Goal: Task Accomplishment & Management: Use online tool/utility

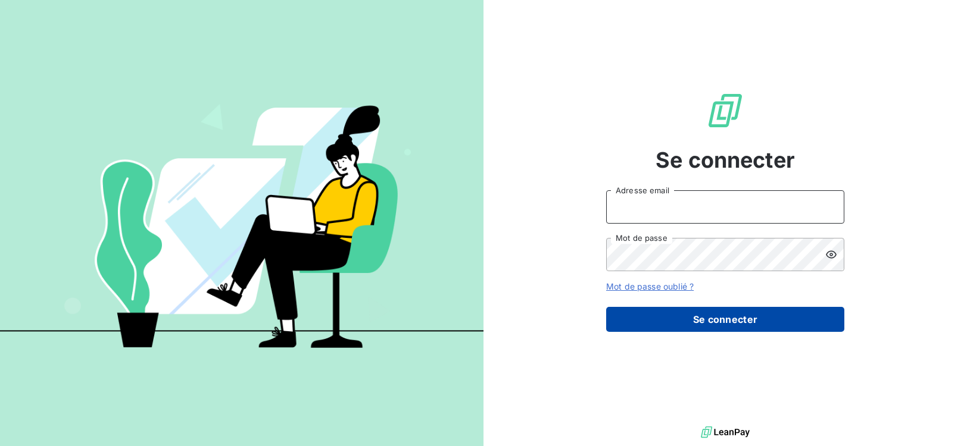
type input "[EMAIL_ADDRESS][DOMAIN_NAME]"
click at [747, 324] on button "Se connecter" at bounding box center [725, 319] width 238 height 25
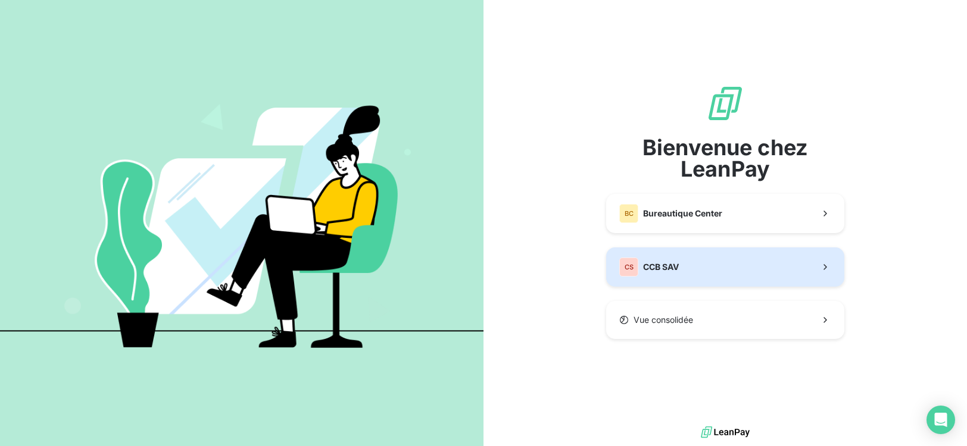
click at [697, 267] on button "CS CCB SAV" at bounding box center [725, 267] width 238 height 39
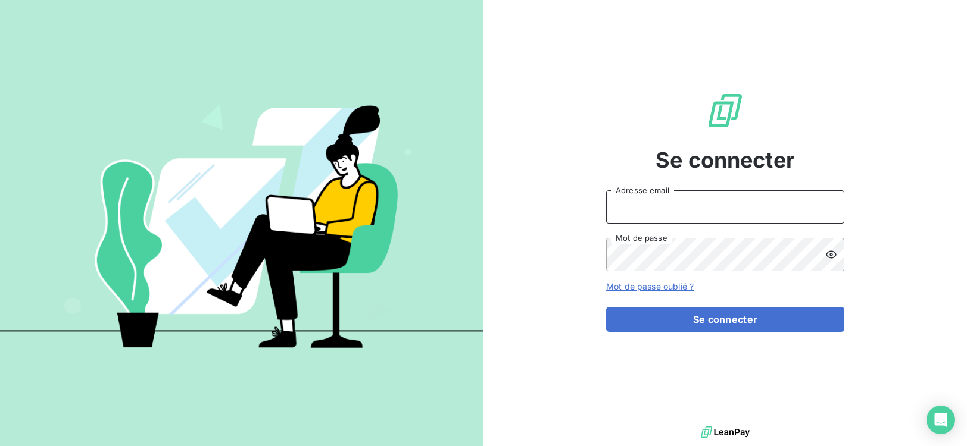
type input "[EMAIL_ADDRESS][DOMAIN_NAME]"
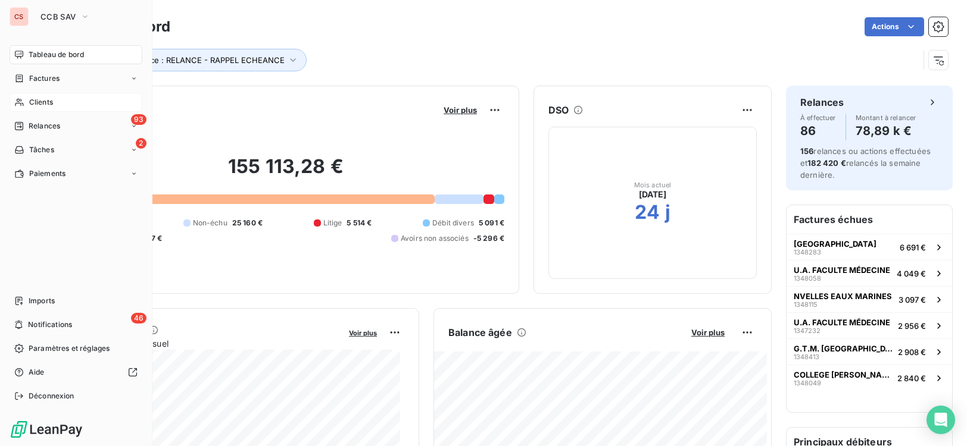
click at [34, 101] on span "Clients" at bounding box center [41, 102] width 24 height 11
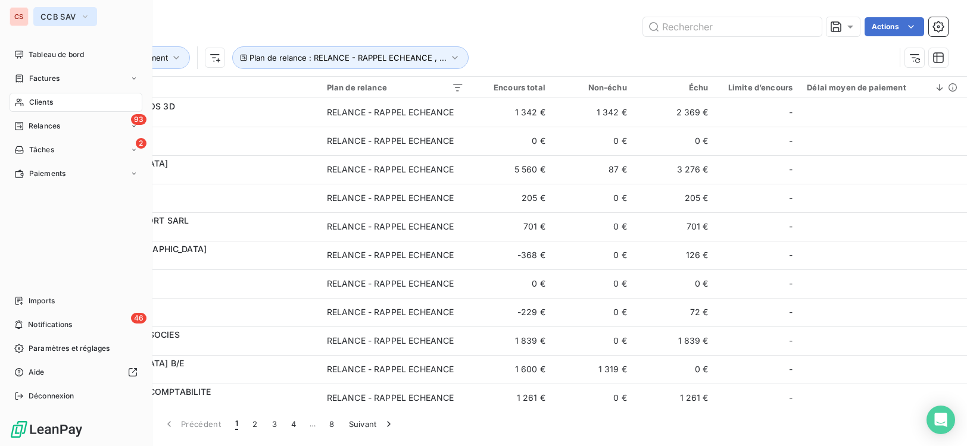
click at [86, 17] on icon "button" at bounding box center [85, 17] width 10 height 12
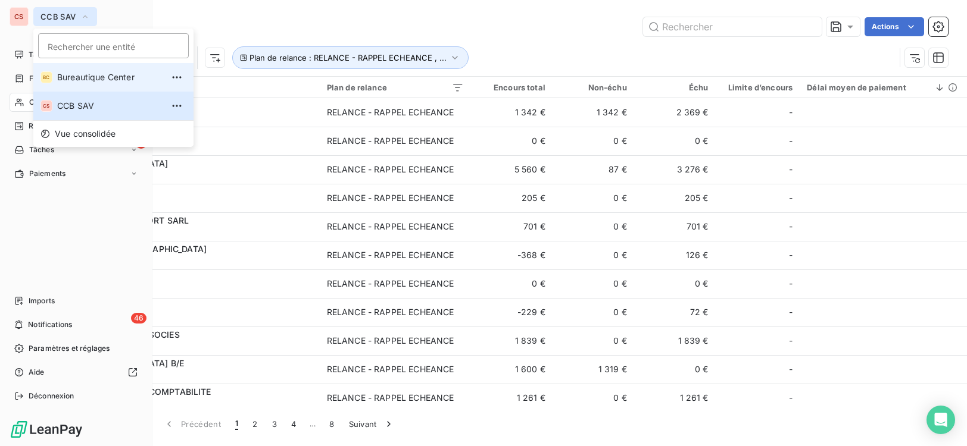
click at [105, 83] on span "Bureautique Center" at bounding box center [109, 77] width 105 height 12
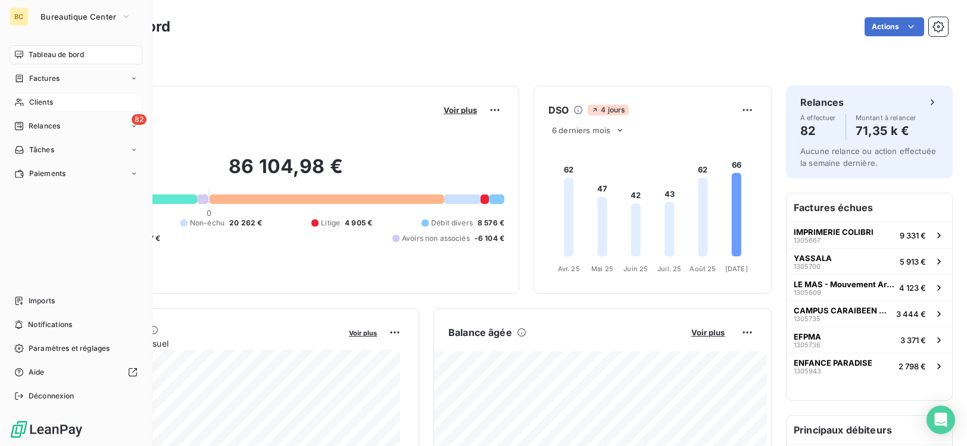
click at [38, 102] on span "Clients" at bounding box center [41, 102] width 24 height 11
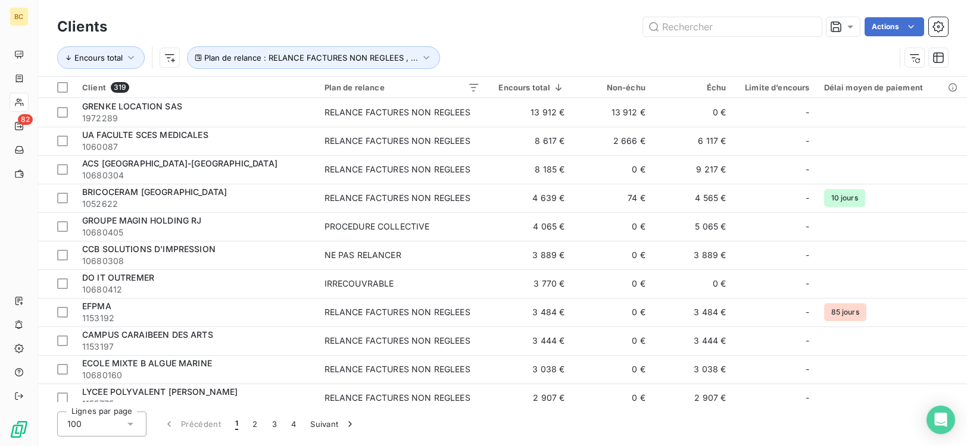
click at [794, 435] on div "Lignes par page 100 Précédent 1 2 3 4 Suivant" at bounding box center [502, 424] width 891 height 25
click at [738, 30] on input "text" at bounding box center [732, 26] width 179 height 19
click at [691, 29] on input "text" at bounding box center [732, 26] width 179 height 19
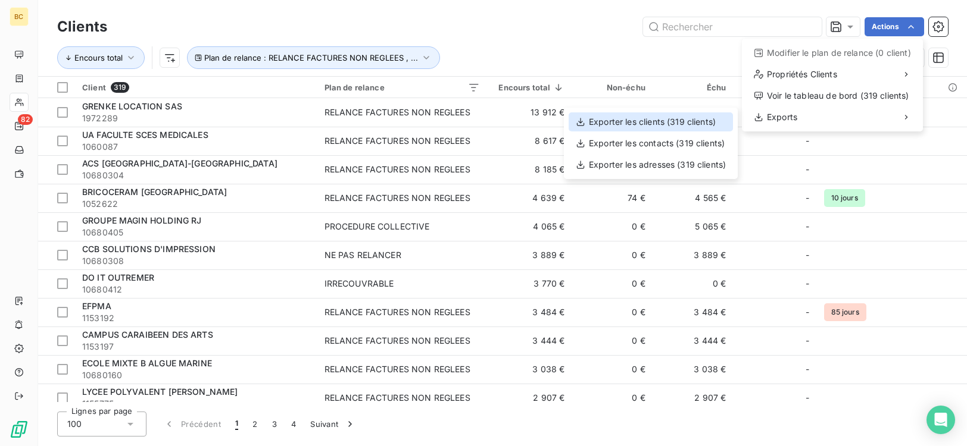
click at [707, 126] on div "Exporter les clients (319 clients)" at bounding box center [650, 122] width 164 height 19
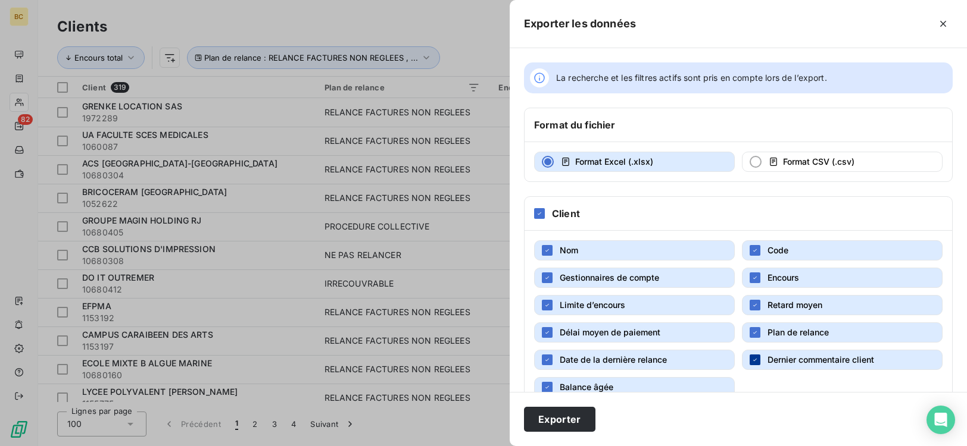
click at [753, 364] on div "button" at bounding box center [754, 360] width 11 height 11
click at [543, 387] on div "button" at bounding box center [547, 387] width 11 height 11
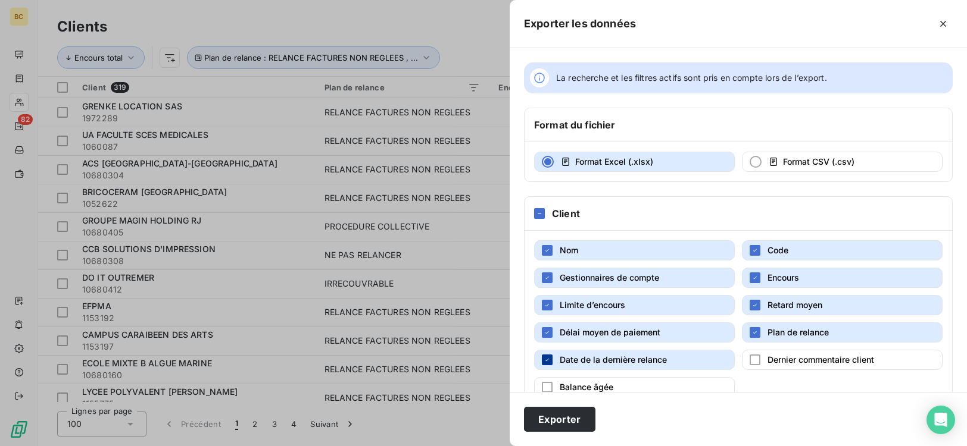
click at [547, 359] on icon "button" at bounding box center [546, 360] width 7 height 7
click at [551, 280] on div "button" at bounding box center [547, 278] width 11 height 11
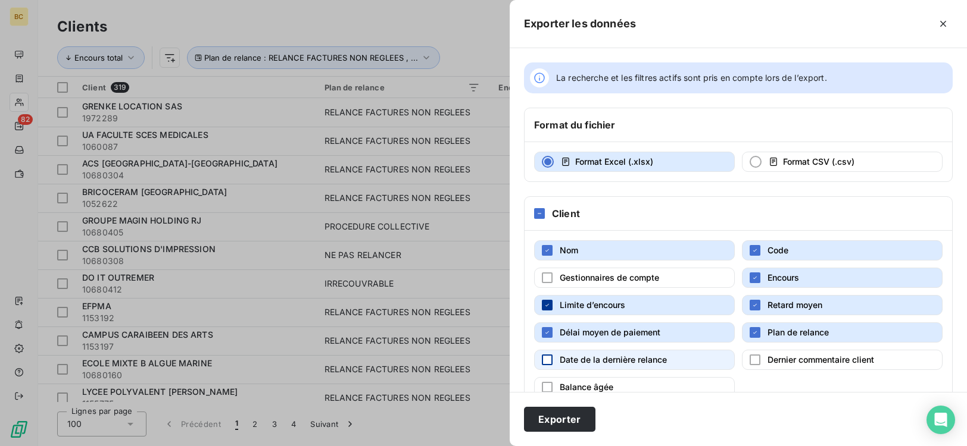
click at [548, 306] on icon "button" at bounding box center [546, 305] width 7 height 7
click at [752, 308] on icon "button" at bounding box center [754, 305] width 7 height 7
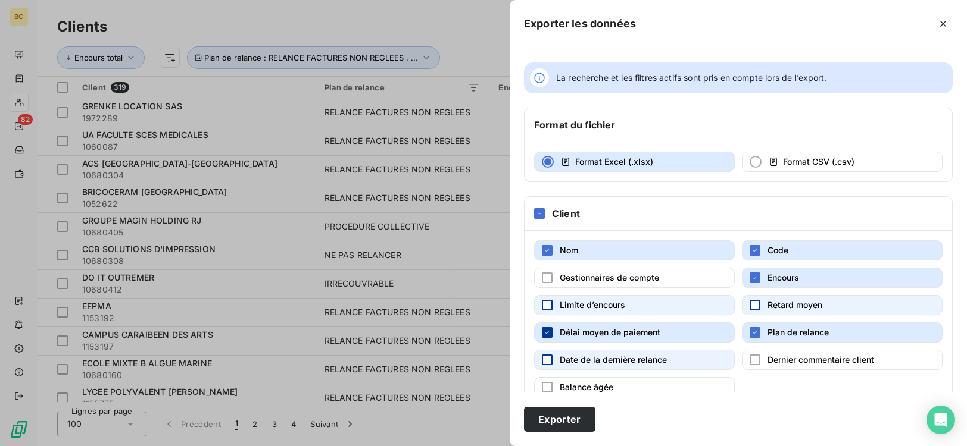
click at [551, 338] on div "button" at bounding box center [547, 332] width 11 height 11
click at [752, 335] on icon "button" at bounding box center [754, 332] width 7 height 7
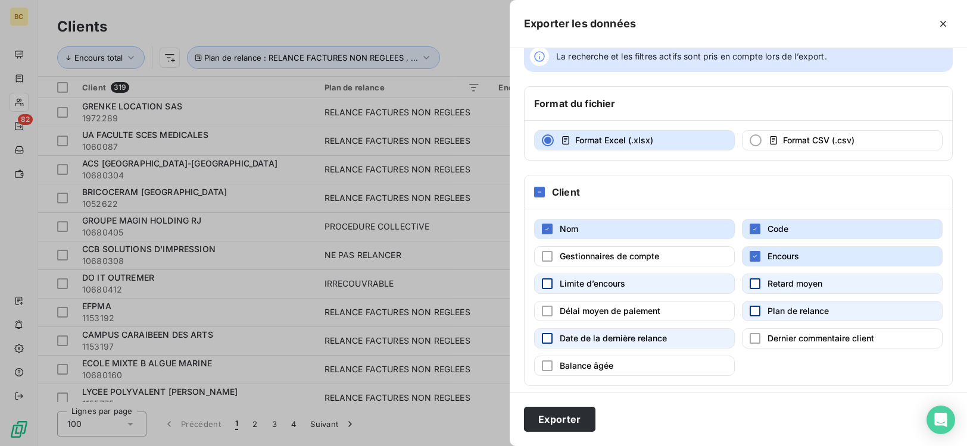
scroll to position [30, 0]
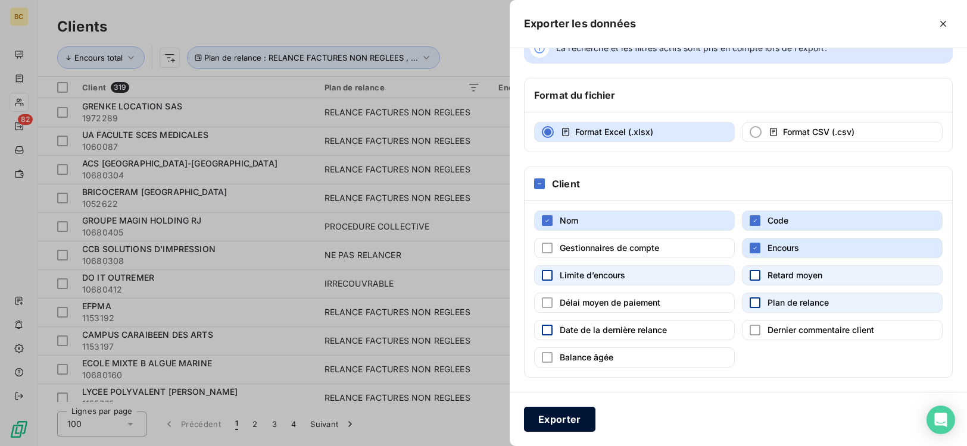
click at [573, 422] on button "Exporter" at bounding box center [559, 419] width 71 height 25
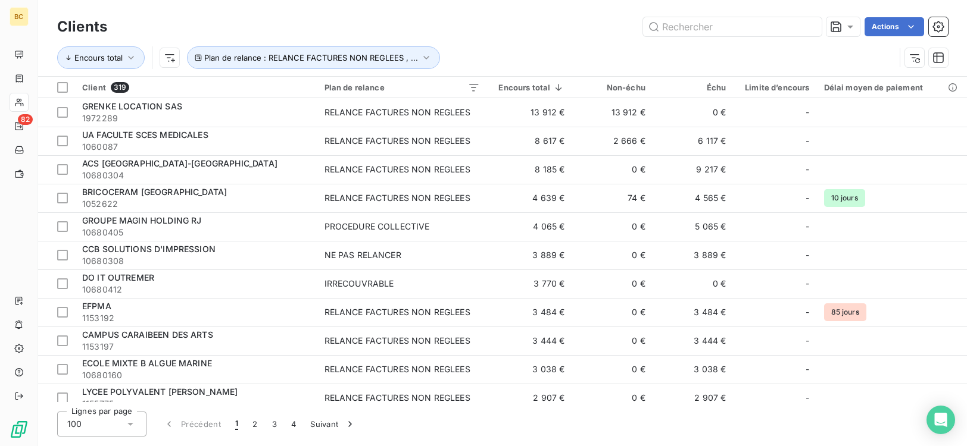
click at [649, 436] on div "Clients Actions Encours total Plan de relance : RELANCE FACTURES NON REGLEES , …" at bounding box center [502, 223] width 929 height 446
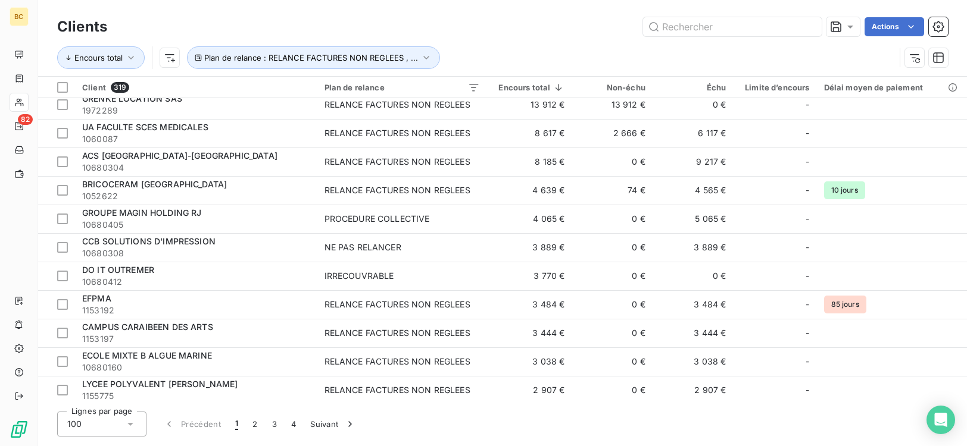
scroll to position [0, 0]
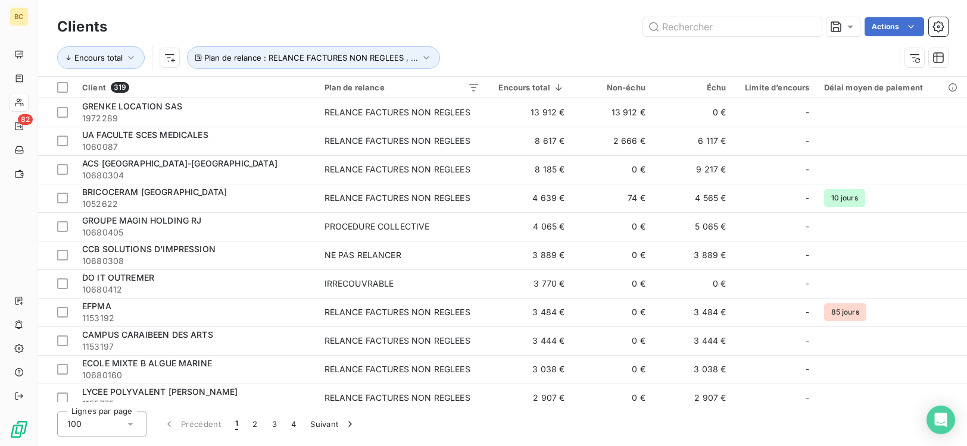
click at [782, 421] on div "Lignes par page 100 Précédent 1 2 3 4 Suivant" at bounding box center [502, 424] width 891 height 25
